Goal: Task Accomplishment & Management: Manage account settings

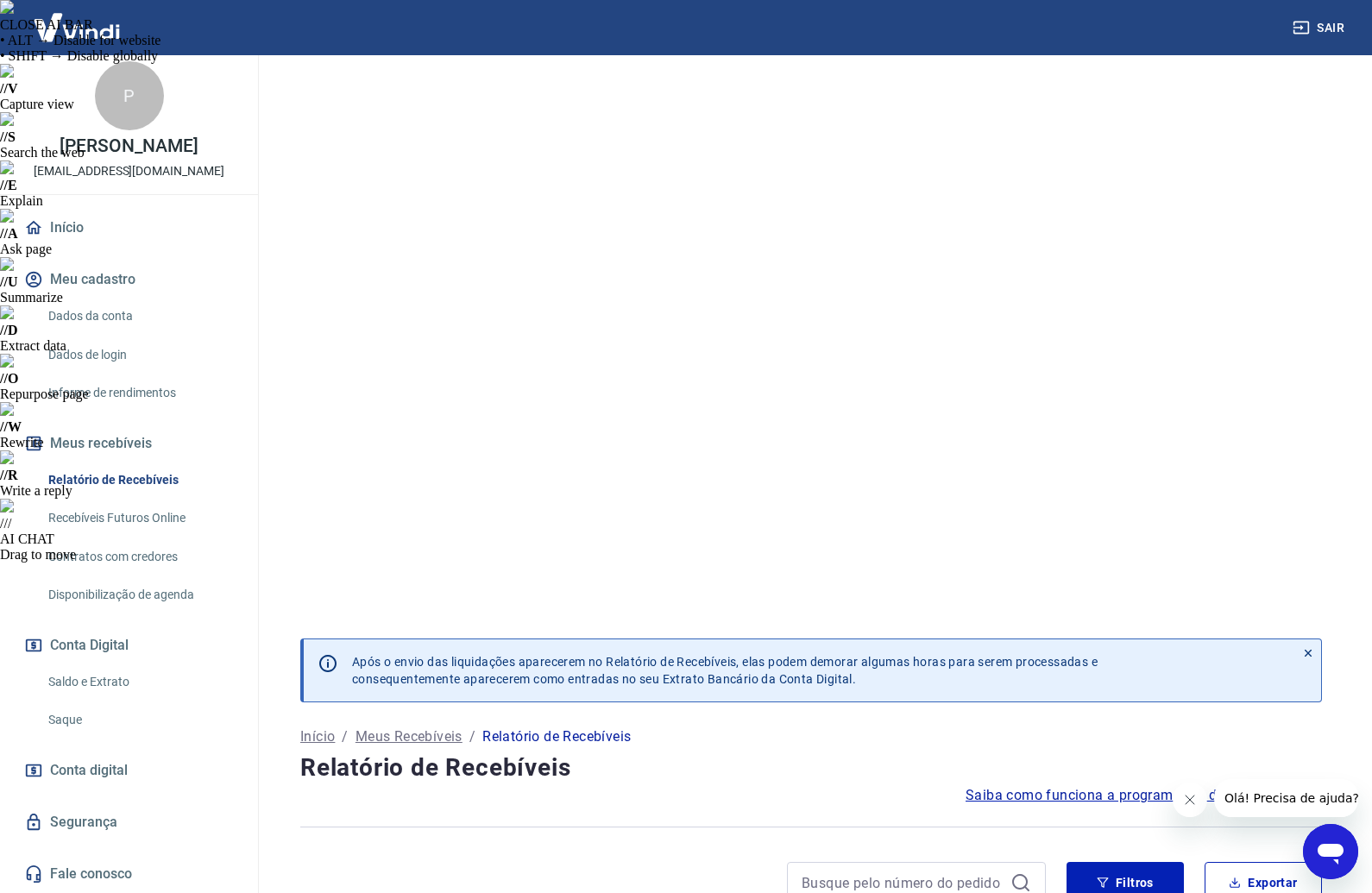
scroll to position [7, 0]
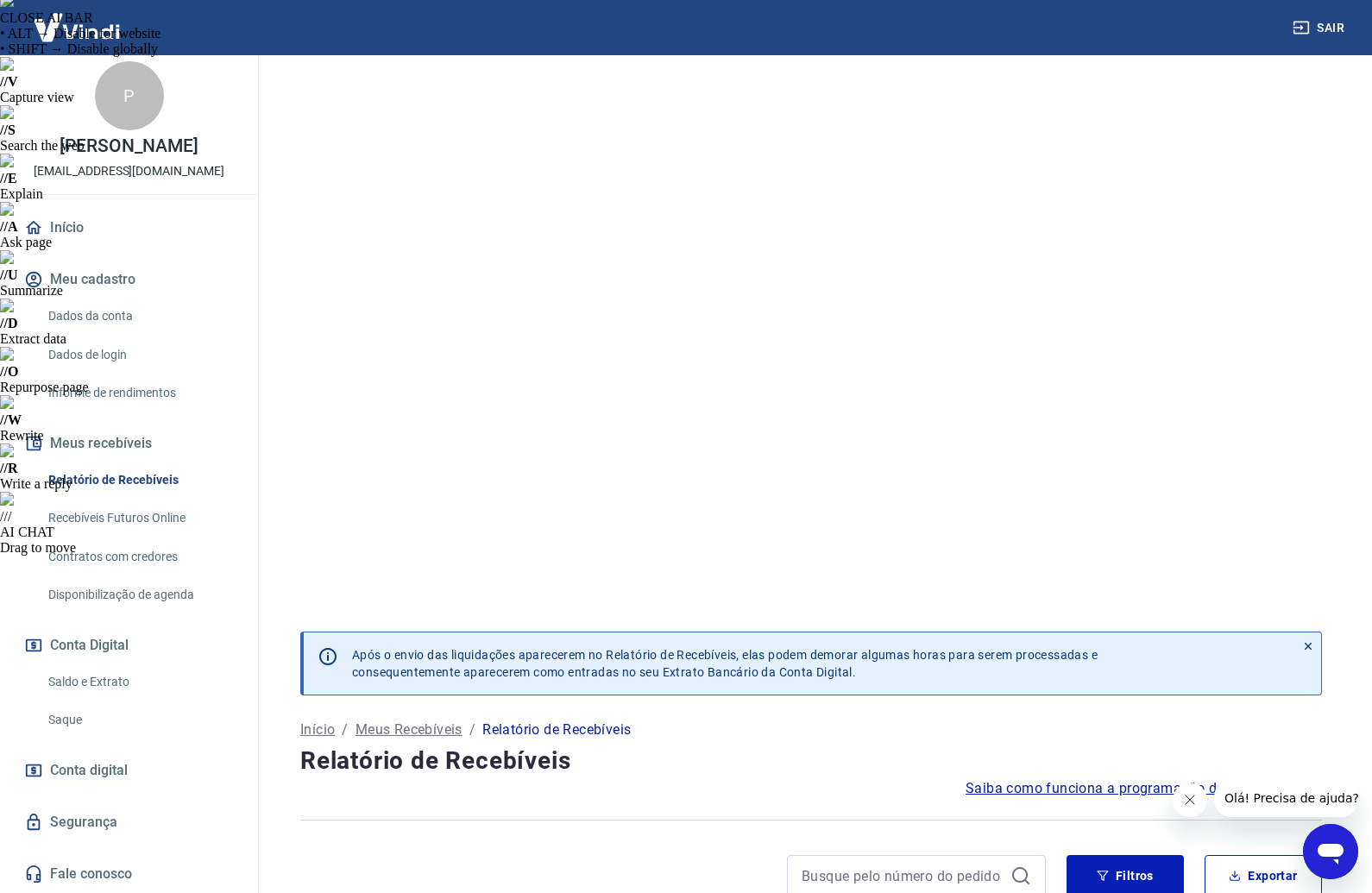
click at [68, 215] on link "Início" at bounding box center [129, 227] width 216 height 38
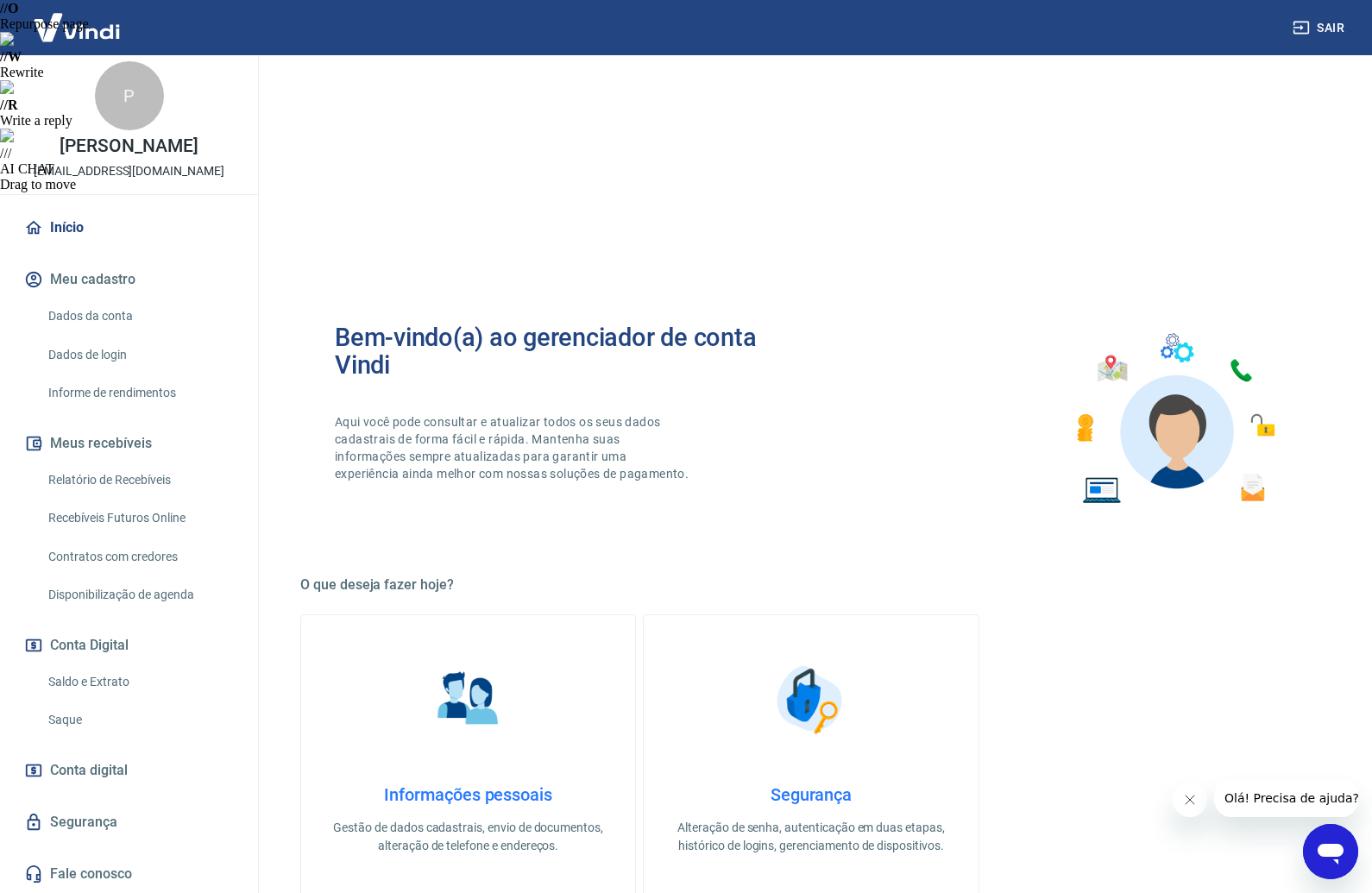
scroll to position [452, 0]
